Goal: Information Seeking & Learning: Understand process/instructions

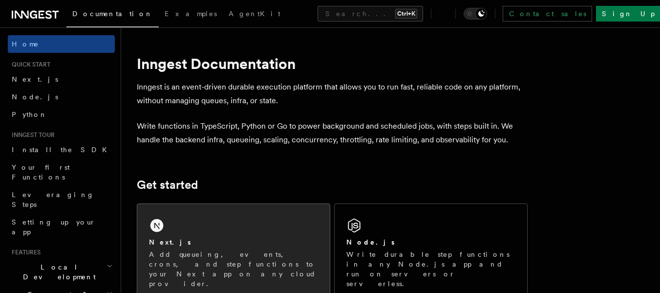
click at [206, 243] on div "Next.js" at bounding box center [233, 242] width 169 height 10
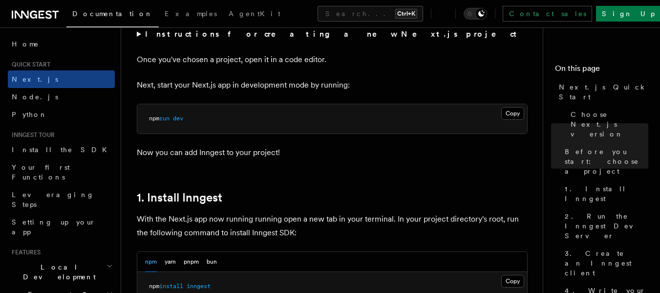
scroll to position [440, 0]
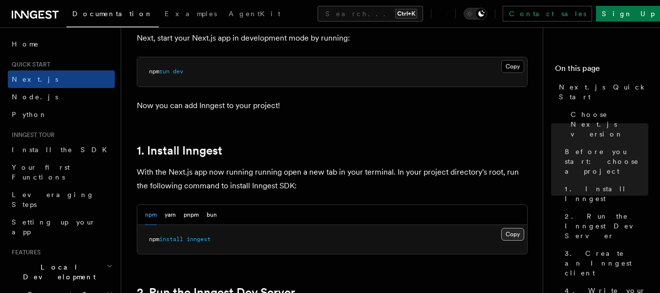
click at [516, 233] on button "Copy Copied" at bounding box center [512, 234] width 23 height 13
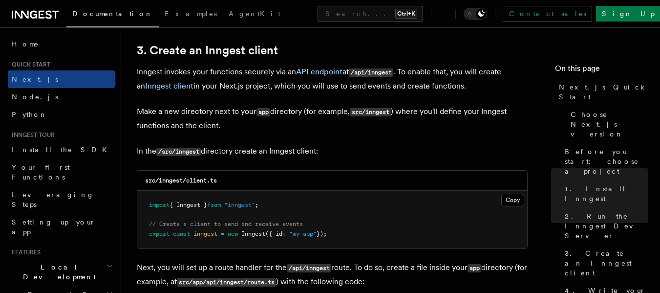
scroll to position [1173, 0]
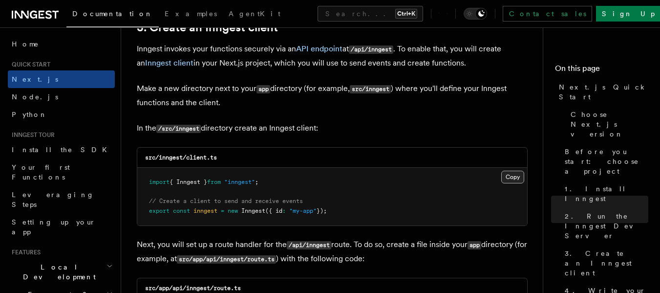
click at [513, 177] on button "Copy Copied" at bounding box center [512, 177] width 23 height 13
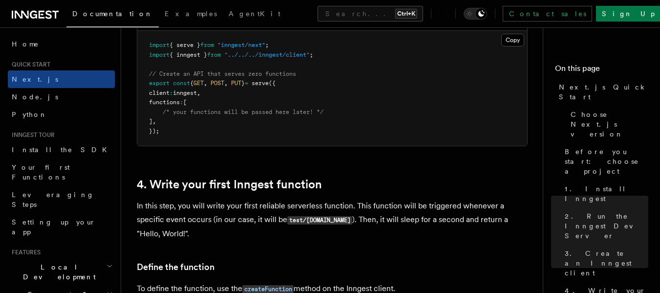
scroll to position [1417, 0]
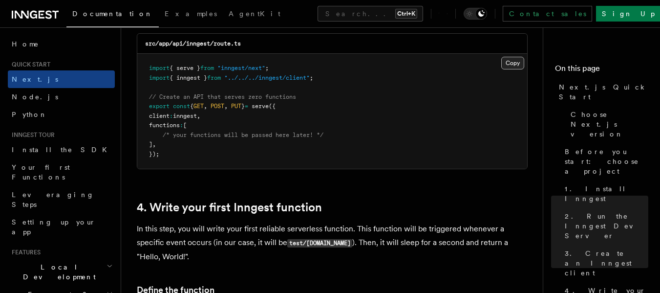
click at [508, 64] on button "Copy Copied" at bounding box center [512, 63] width 23 height 13
click at [512, 64] on button "Copy Copied" at bounding box center [512, 63] width 23 height 13
